Goal: Download file/media

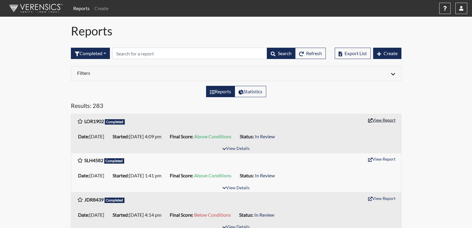
click at [389, 121] on button "View Report" at bounding box center [382, 119] width 33 height 9
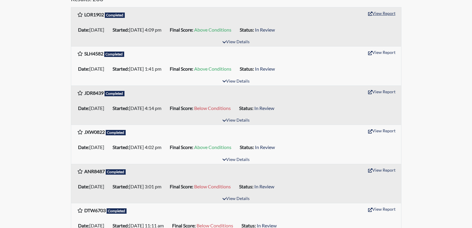
scroll to position [119, 0]
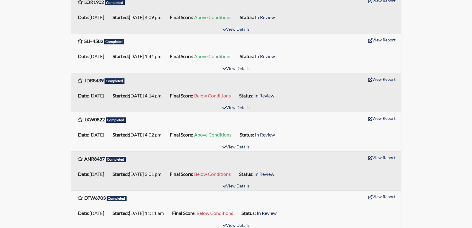
click at [366, 0] on button "View Report" at bounding box center [382, 0] width 33 height 9
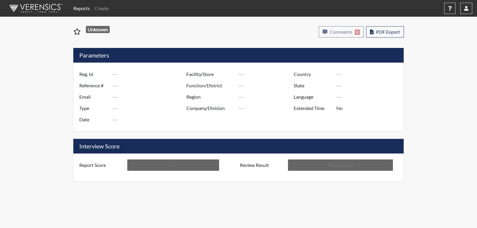
type input "LOR1902"
type input "51087"
type input "---"
type input "Corrections Pre-Employment"
type input "[DATE]"
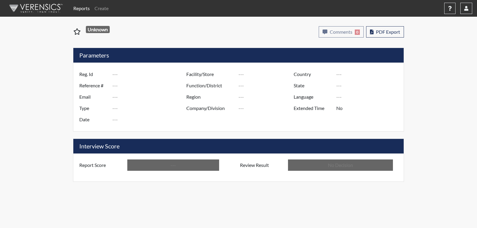
type input "[PERSON_NAME]"
type input "[GEOGRAPHIC_DATA]"
type input "[US_STATE]"
type input "English"
type input "Above Conditions"
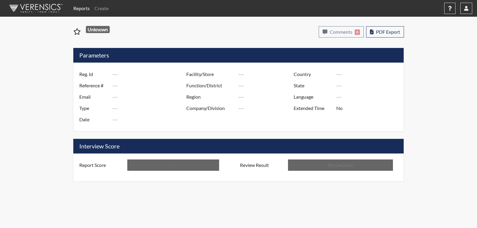
type input "In Review"
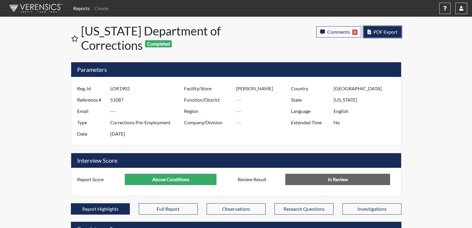
click at [385, 35] on button "PDF Export" at bounding box center [383, 31] width 38 height 11
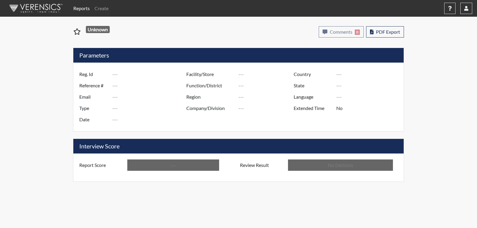
type input "LOR1902"
type input "51087"
type input "---"
type input "Corrections Pre-Employment"
type input "[DATE]"
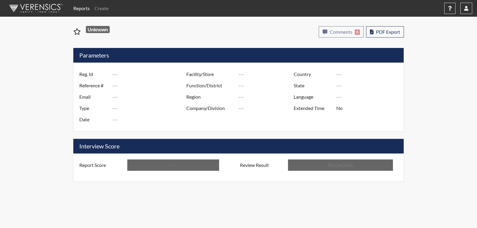
type input "[PERSON_NAME]"
type input "[GEOGRAPHIC_DATA]"
type input "[US_STATE]"
type input "English"
type input "Above Conditions"
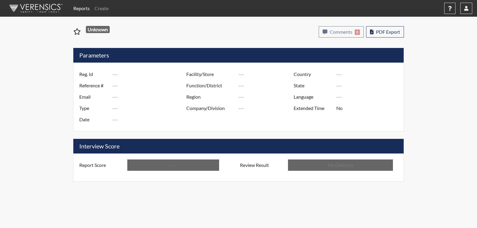
type input "In Review"
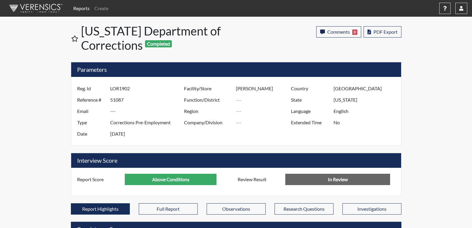
scroll to position [99, 248]
